Goal: Task Accomplishment & Management: Manage account settings

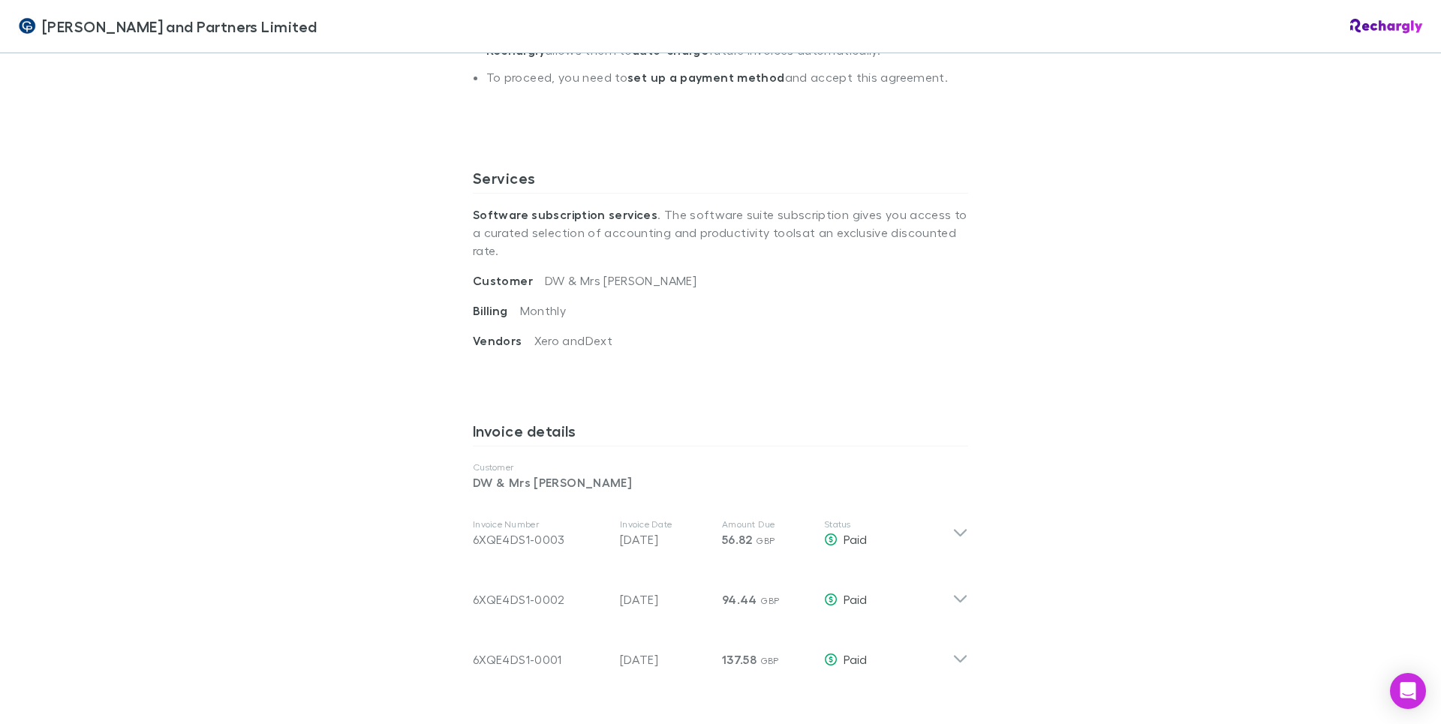
scroll to position [601, 0]
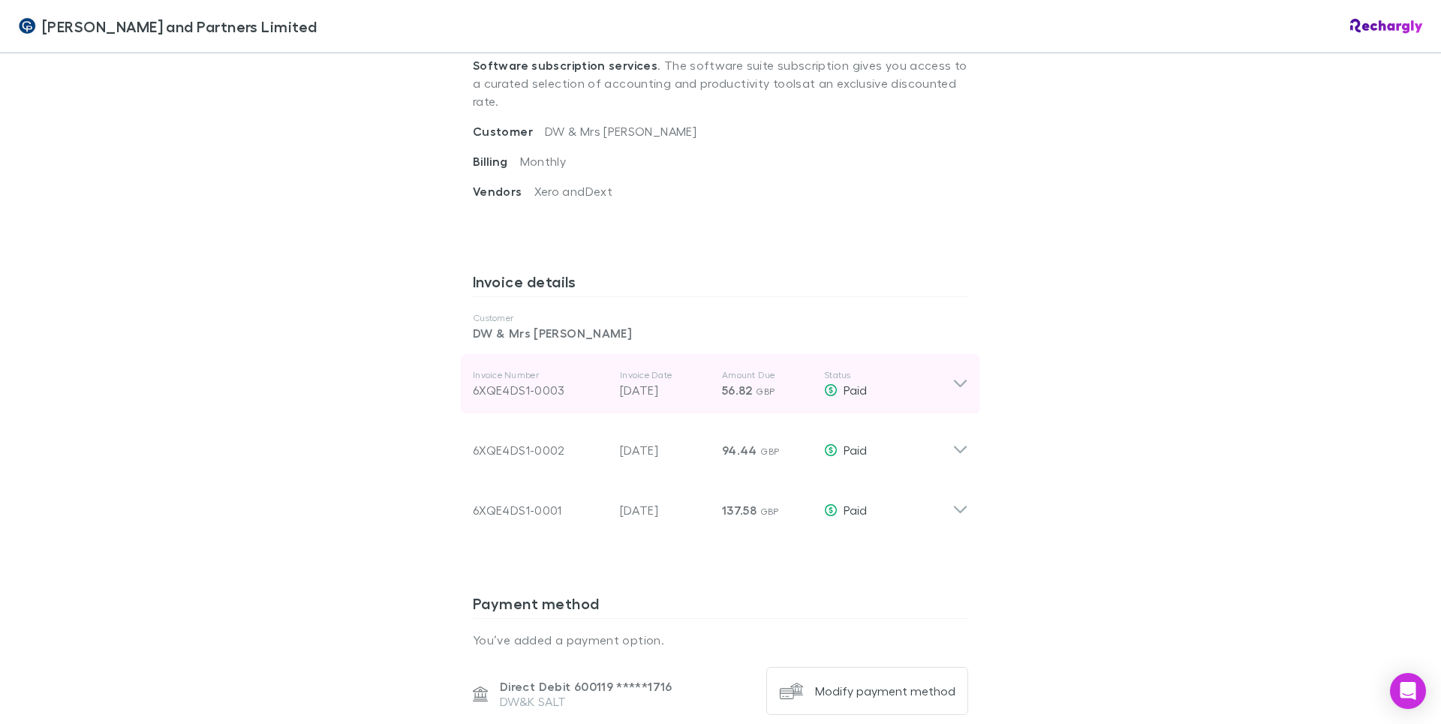
click at [953, 375] on icon at bounding box center [961, 384] width 16 height 18
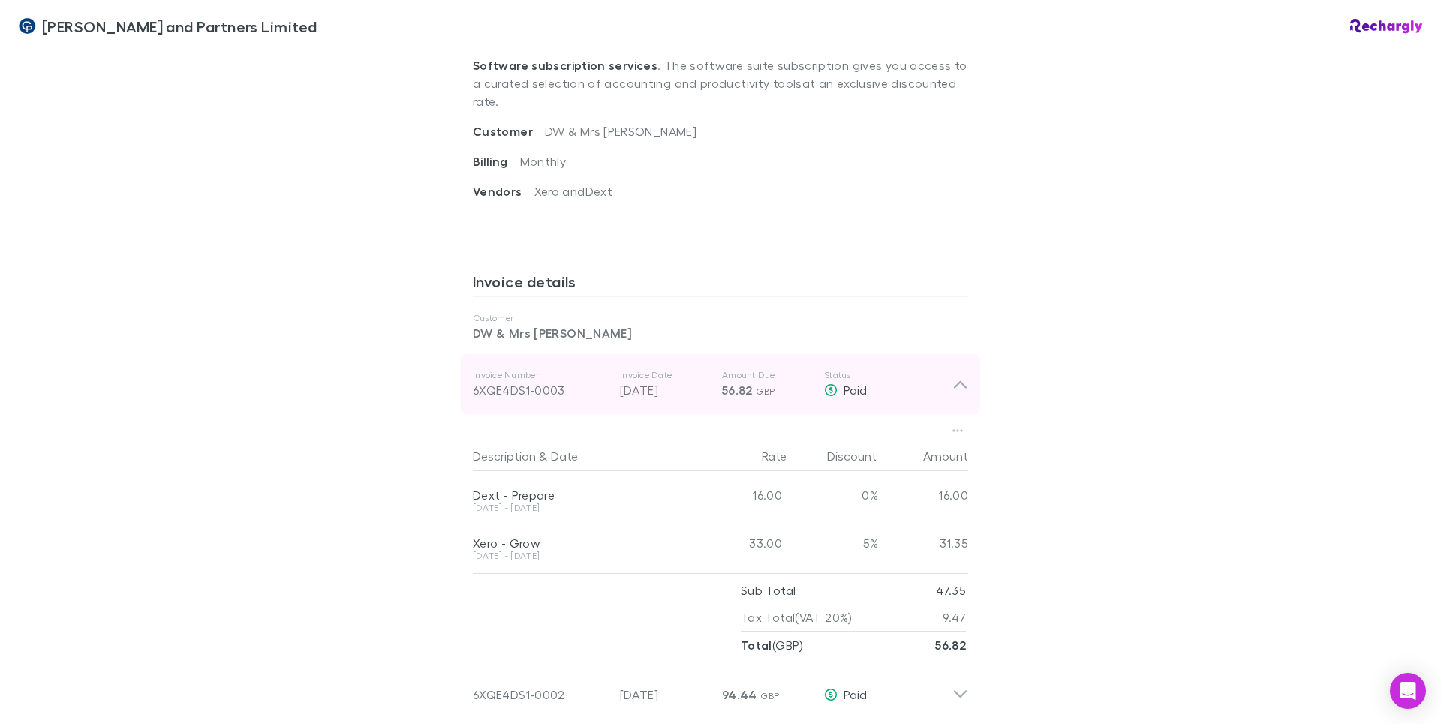
click at [953, 375] on icon at bounding box center [961, 384] width 16 height 18
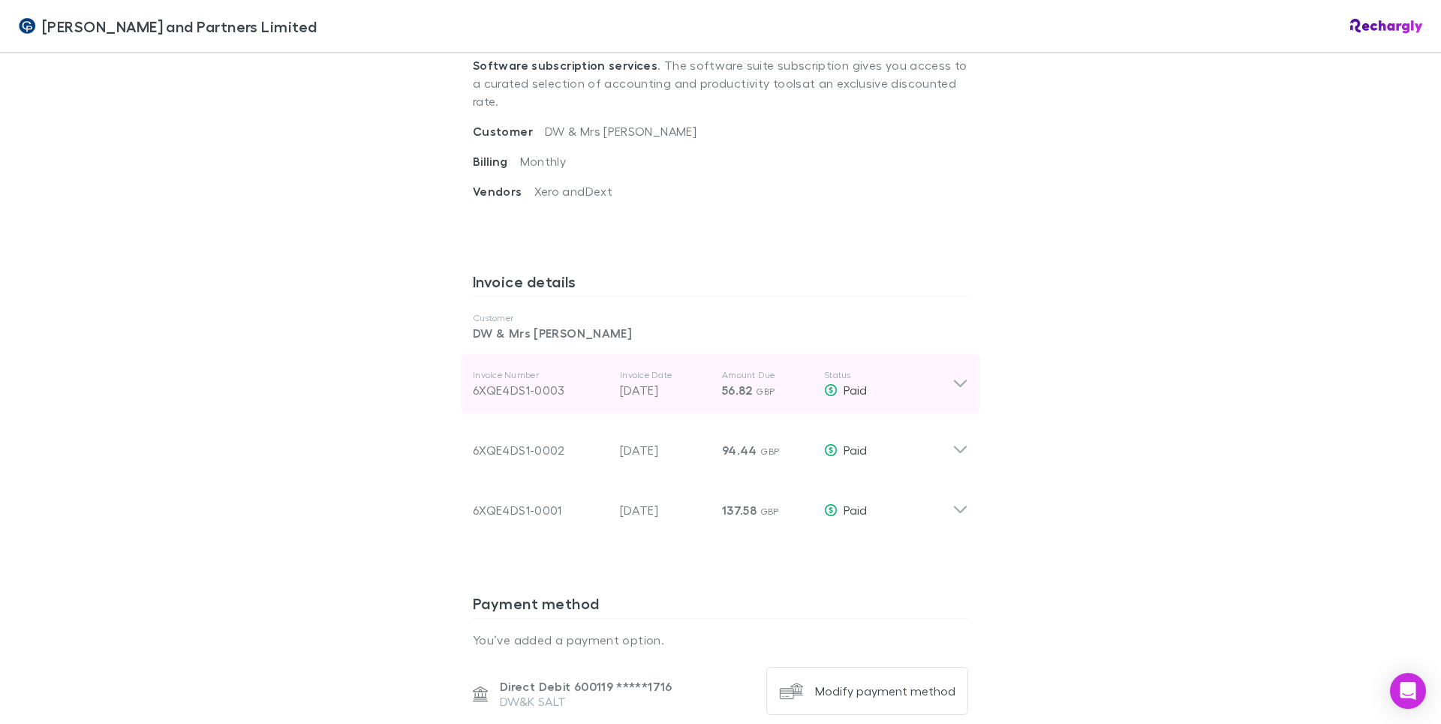
click at [962, 375] on icon at bounding box center [961, 384] width 16 height 18
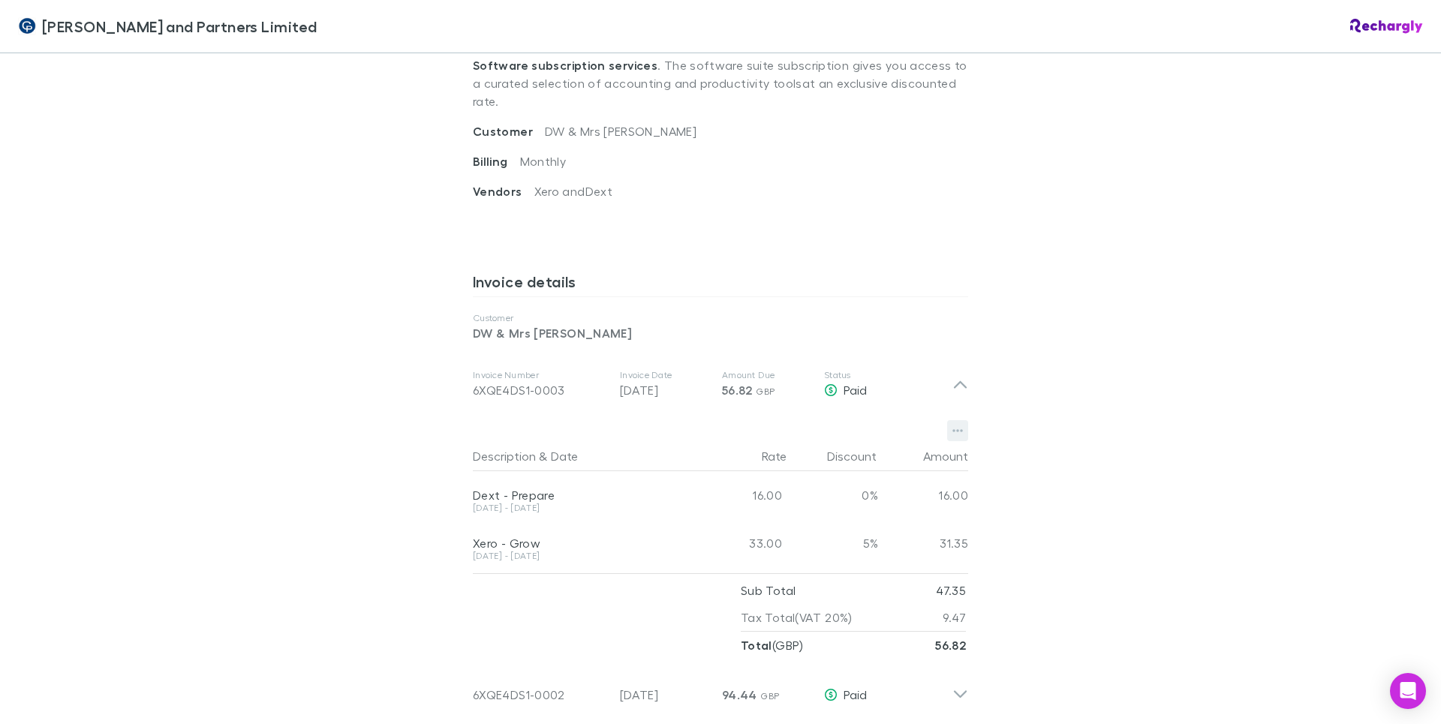
click at [953, 425] on icon "button" at bounding box center [958, 431] width 11 height 12
click at [822, 424] on p "Download PDF" at bounding box center [860, 425] width 182 height 18
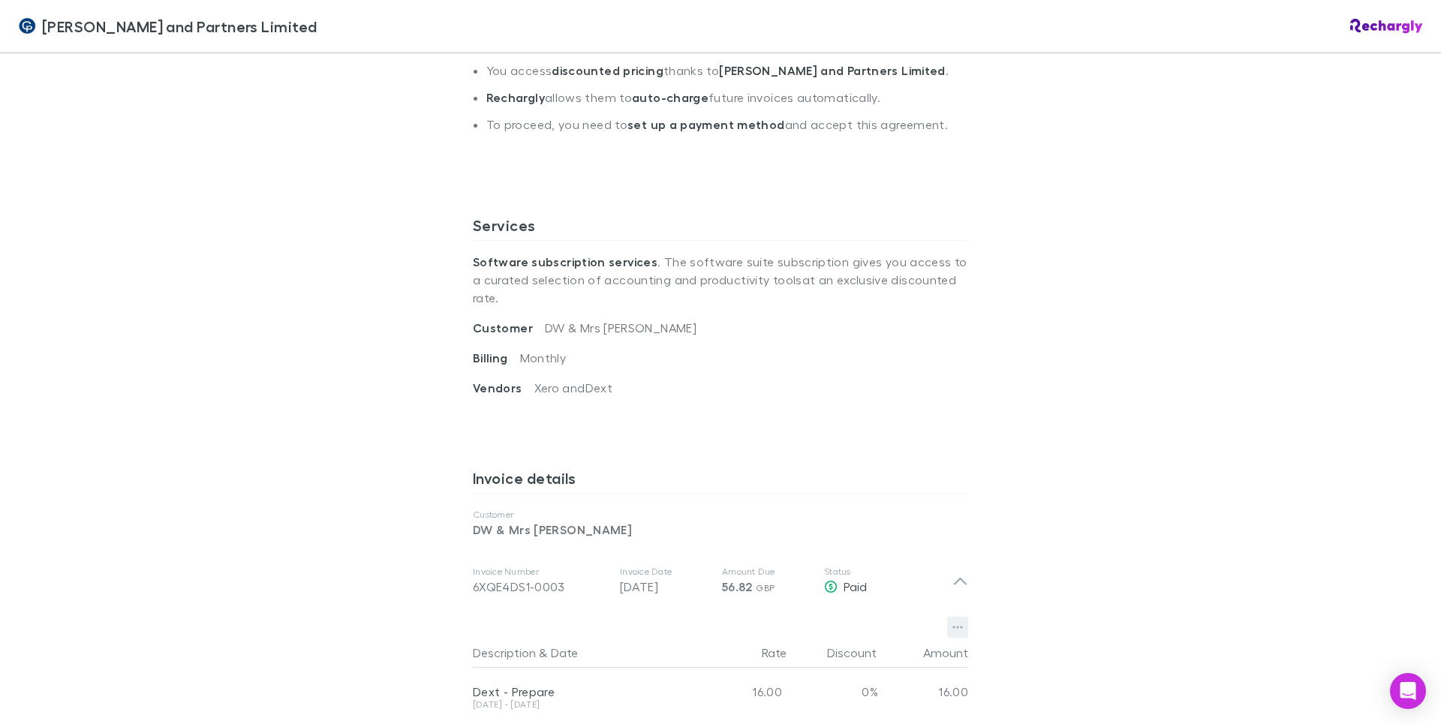
scroll to position [525, 0]
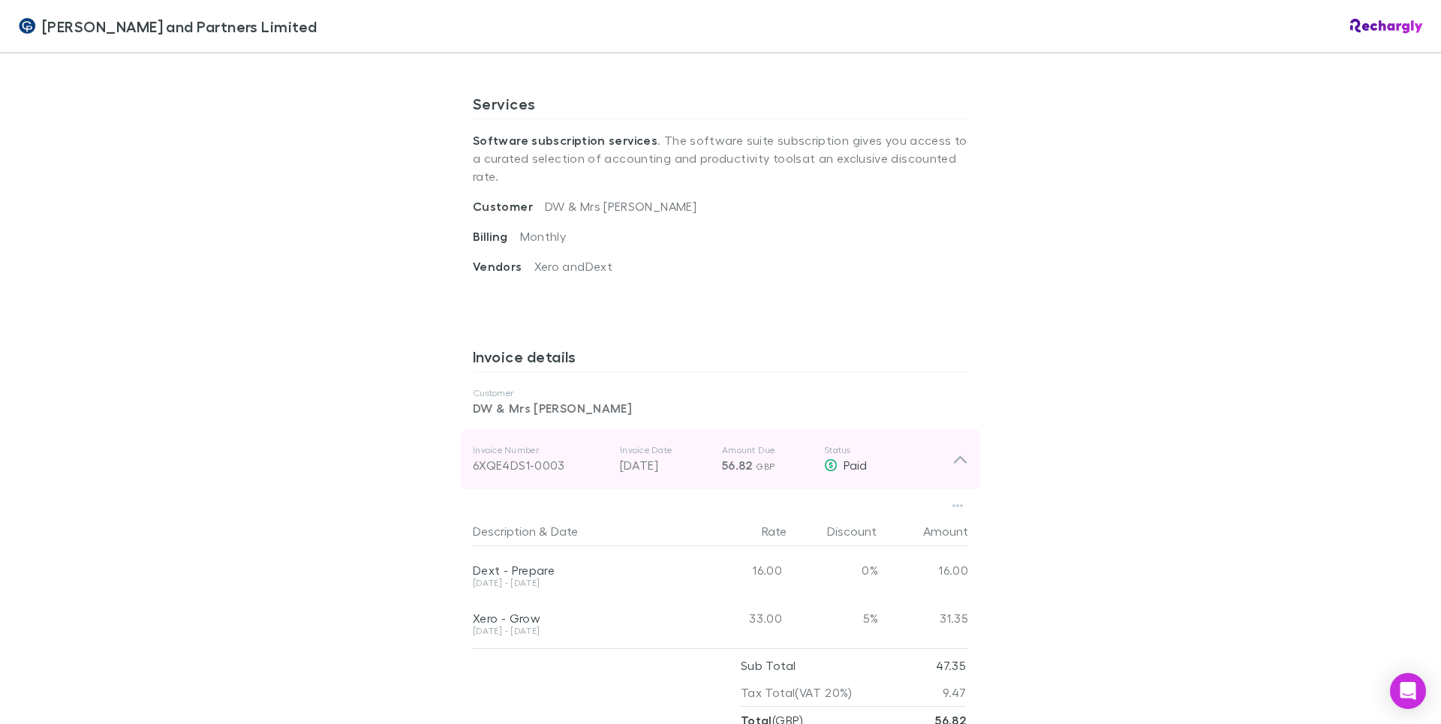
click at [953, 450] on icon at bounding box center [961, 459] width 16 height 18
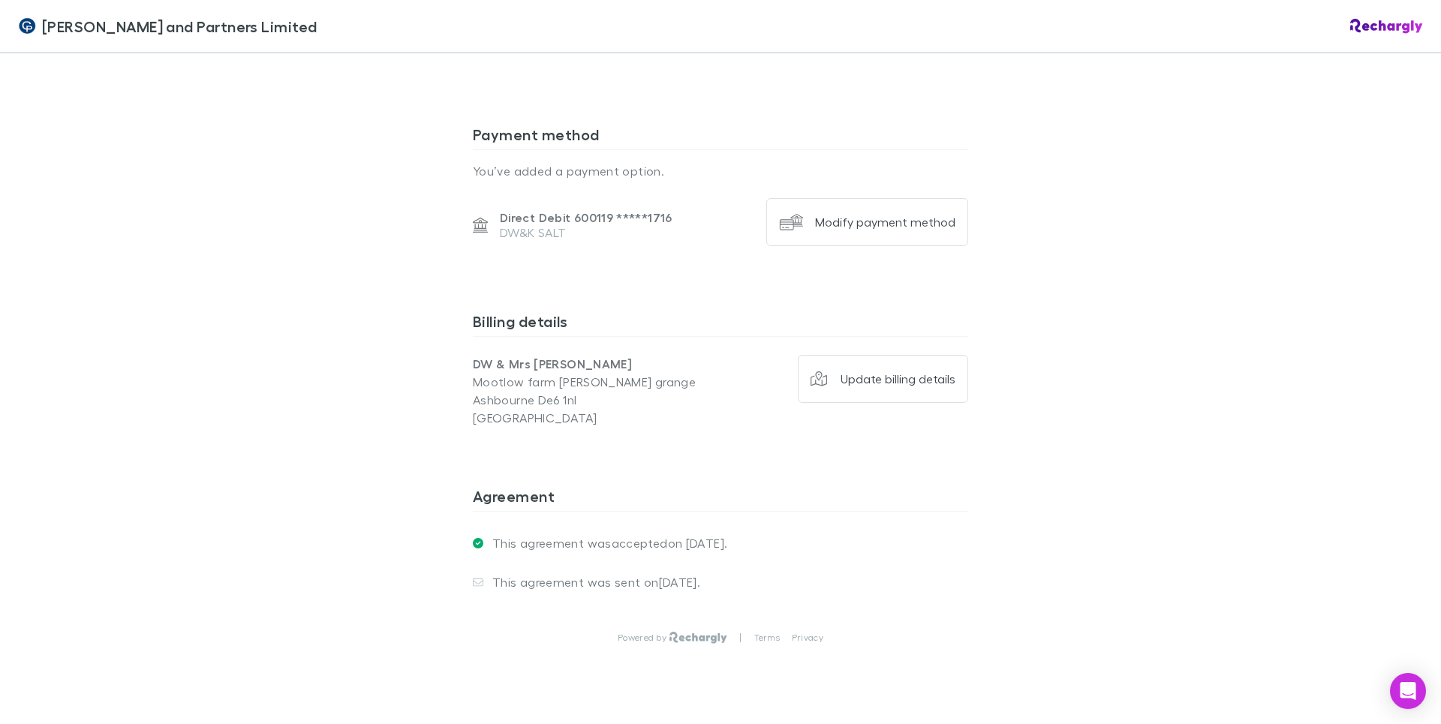
scroll to position [1073, 0]
click at [914, 368] on div "Update billing details" at bounding box center [898, 375] width 115 height 15
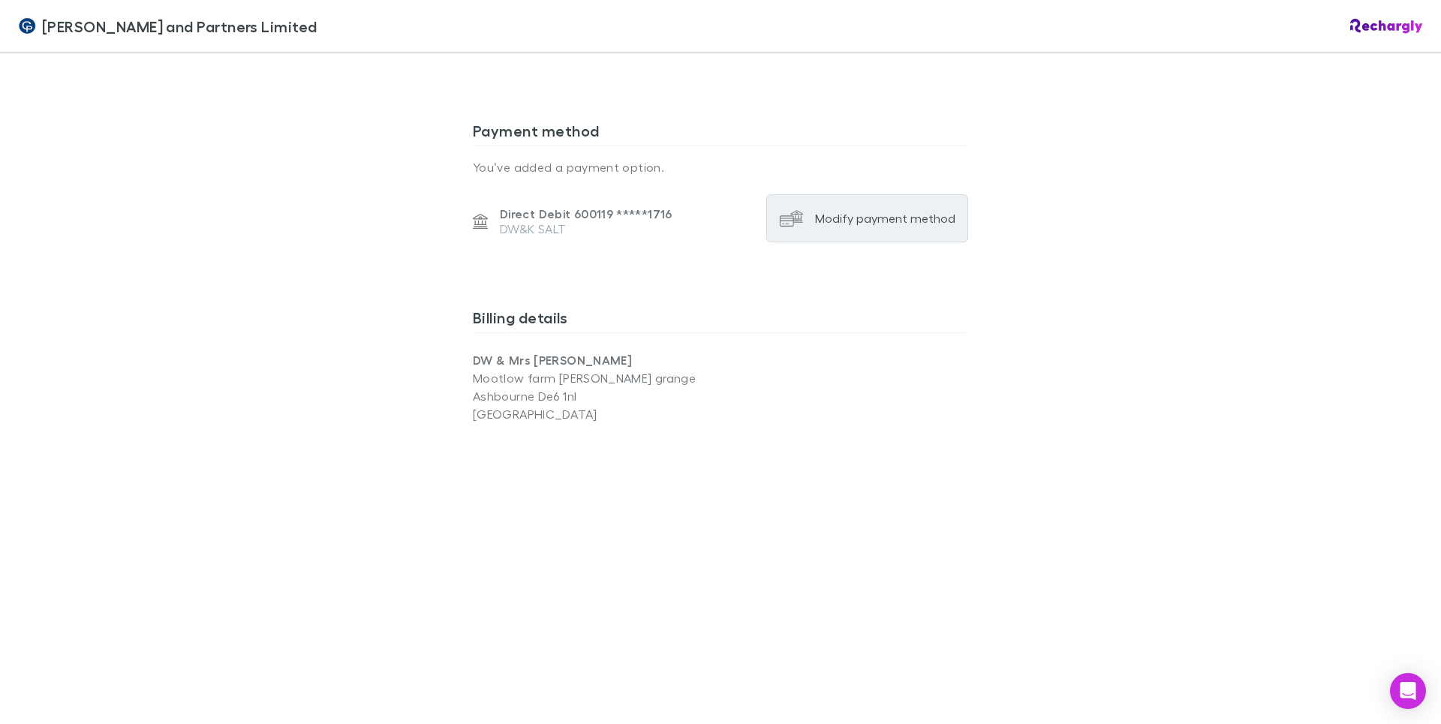
scroll to position [1498, 0]
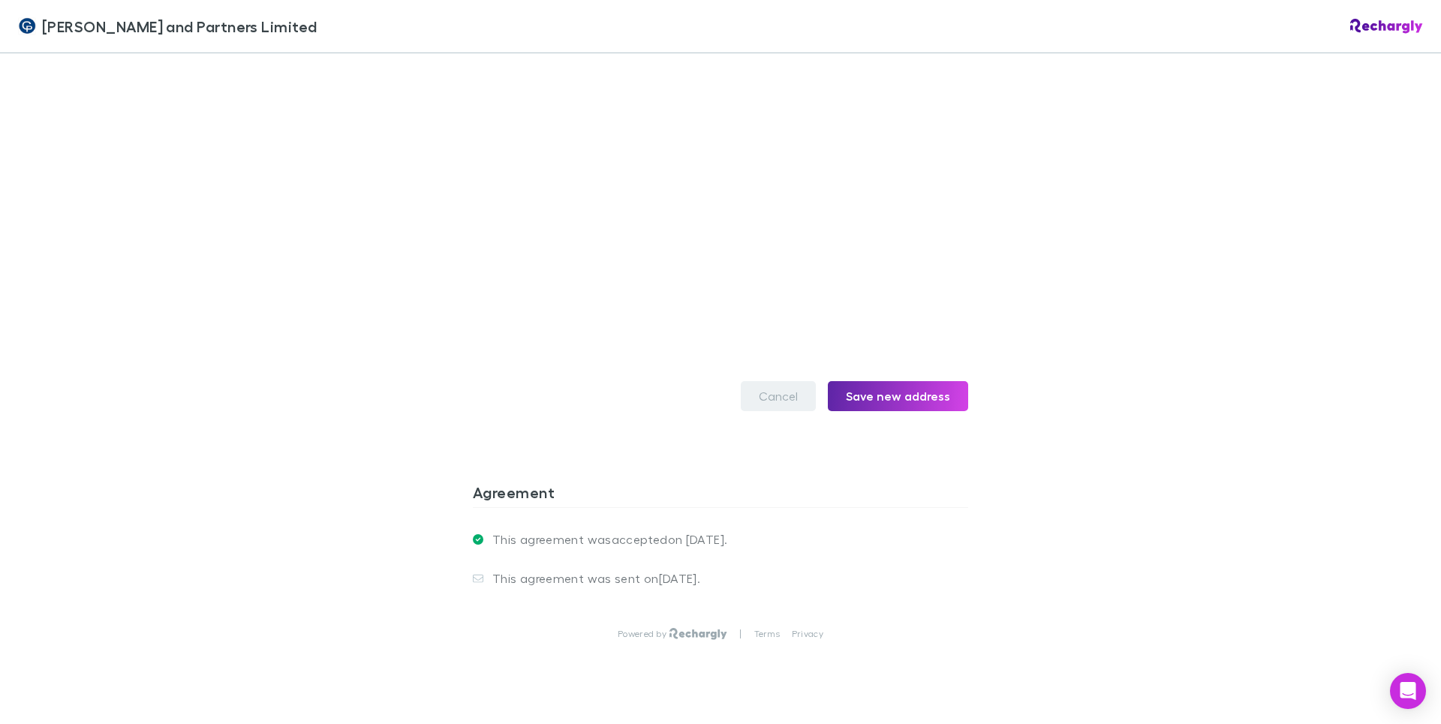
click at [784, 381] on button "Cancel" at bounding box center [778, 396] width 75 height 30
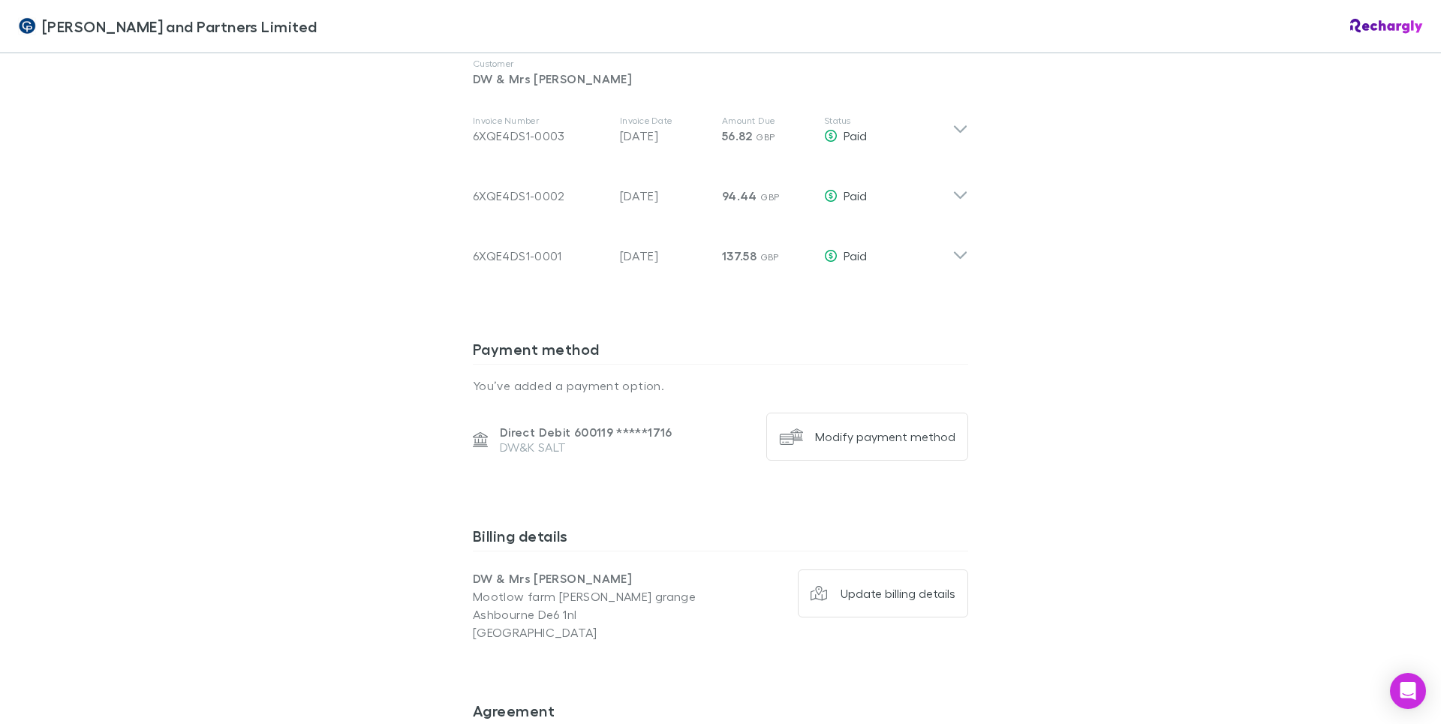
scroll to position [773, 0]
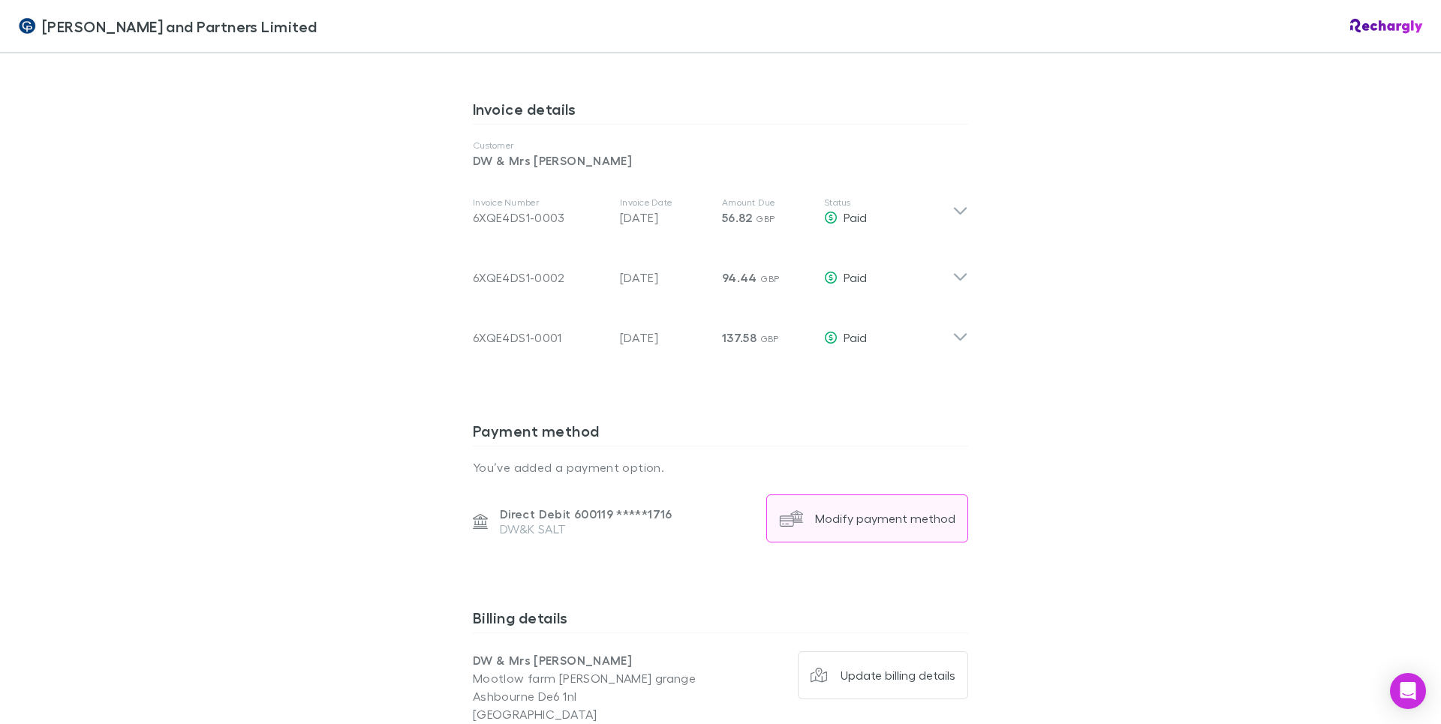
click at [887, 511] on div "Modify payment method" at bounding box center [885, 518] width 140 height 15
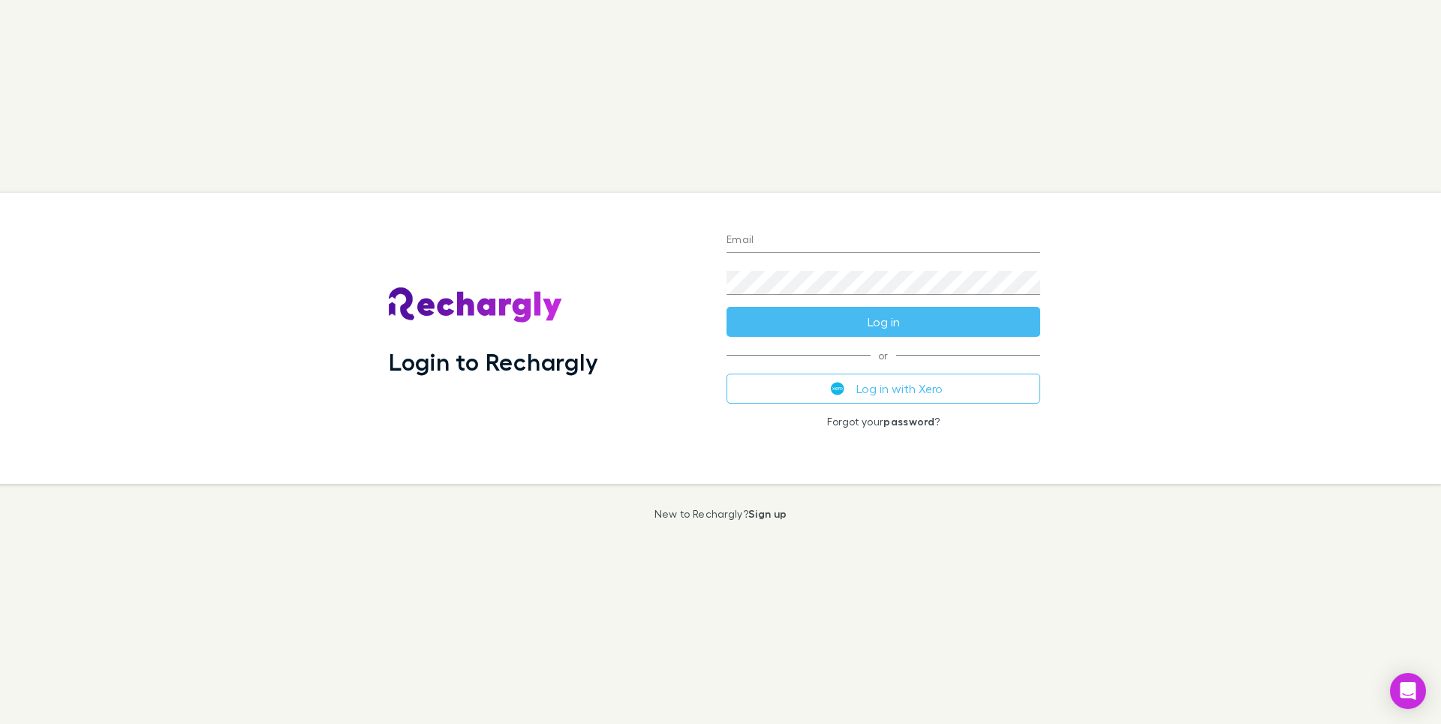
click at [1030, 244] on input "Email" at bounding box center [884, 241] width 314 height 24
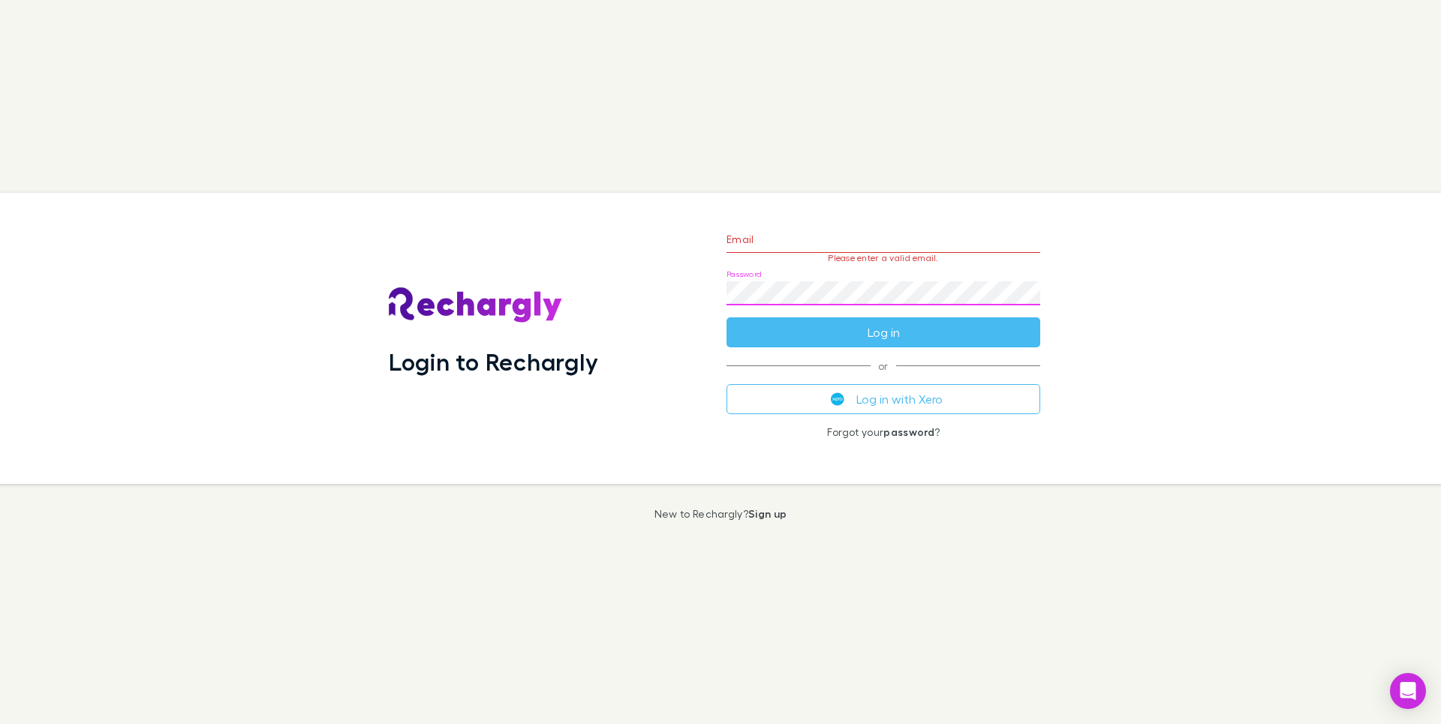
click at [1263, 320] on div "Login to Rechargly Email Please enter a valid email. Password Log in or Log in …" at bounding box center [714, 338] width 1453 height 291
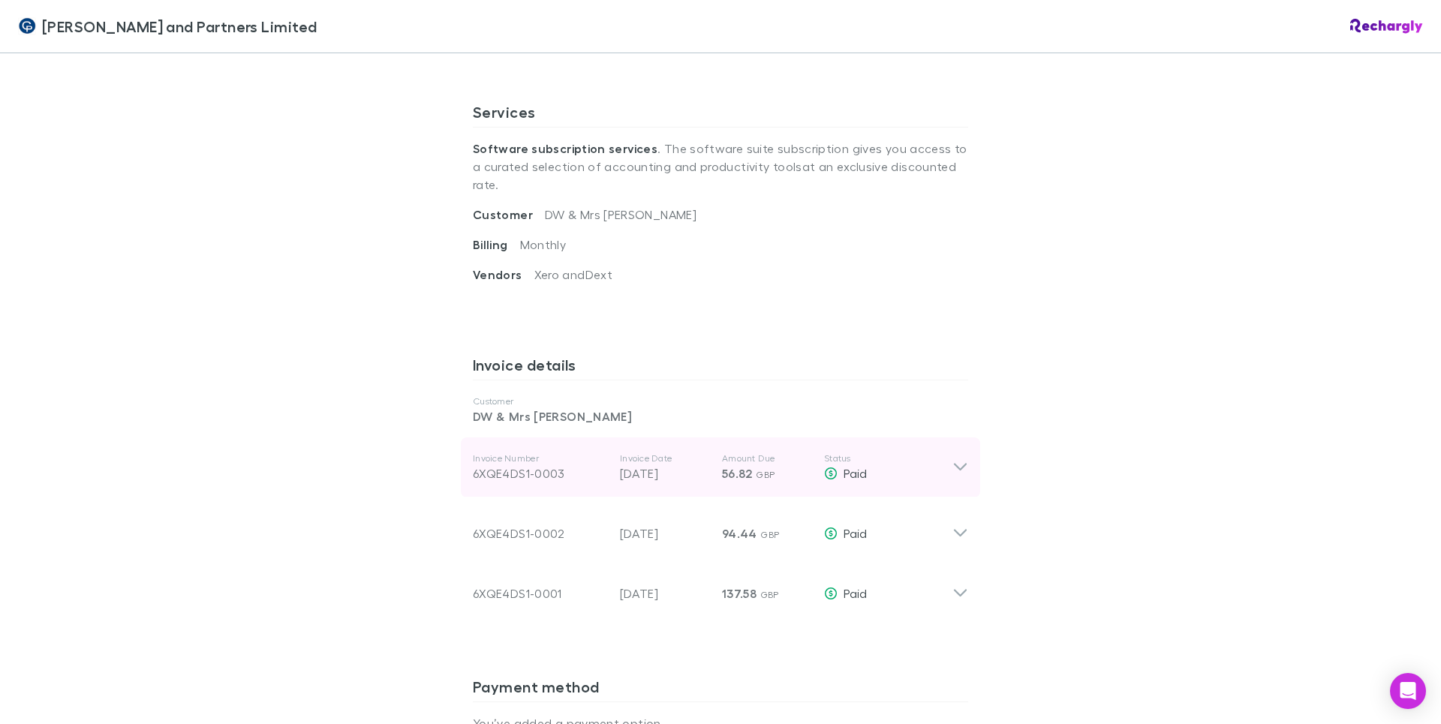
scroll to position [525, 0]
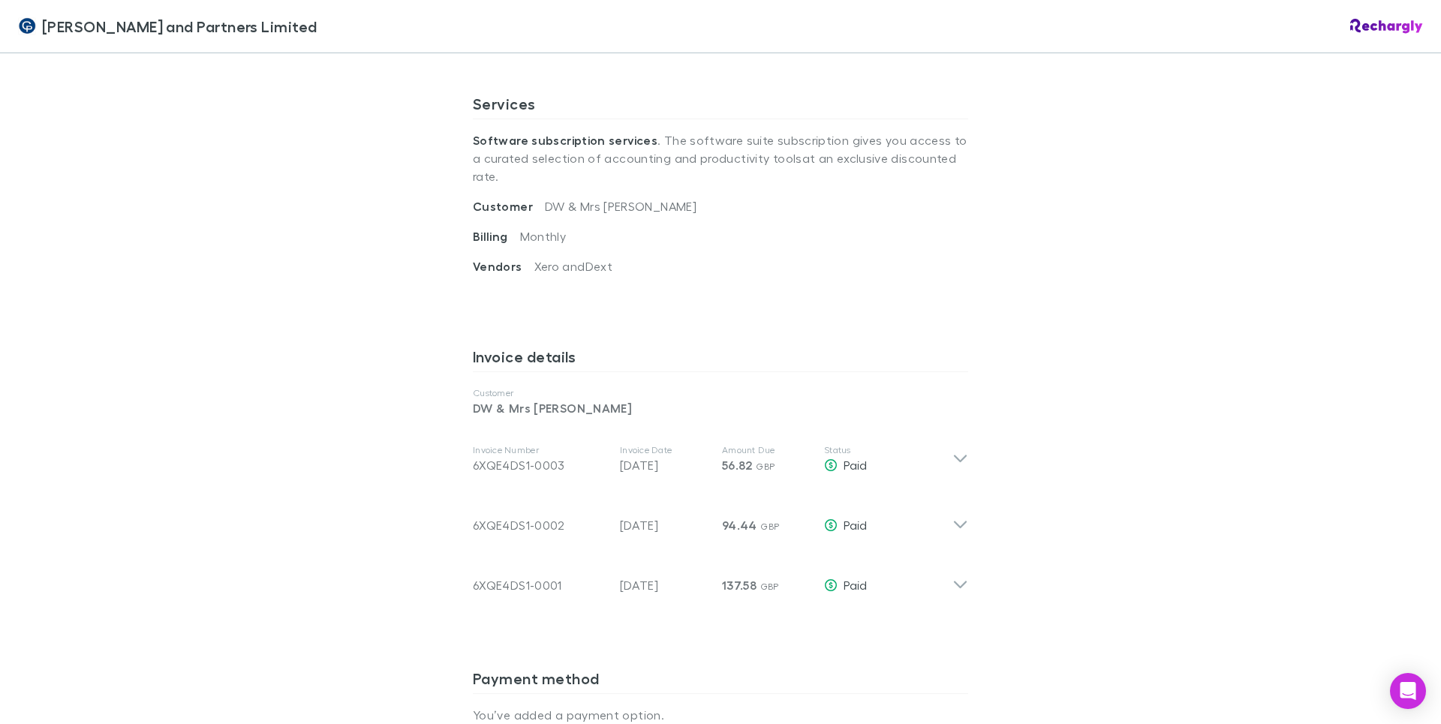
click at [1215, 290] on div "Coates and Partners Limited Coates and Partners Limited Software subscriptions …" at bounding box center [720, 362] width 1441 height 724
